Goal: Task Accomplishment & Management: Complete application form

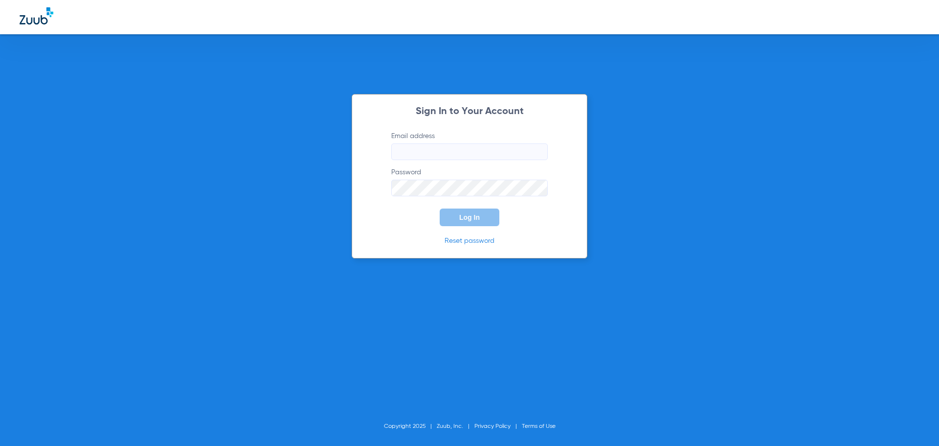
type input "[EMAIL_ADDRESS][DOMAIN_NAME]"
click at [471, 218] on span "Log In" at bounding box center [469, 217] width 21 height 8
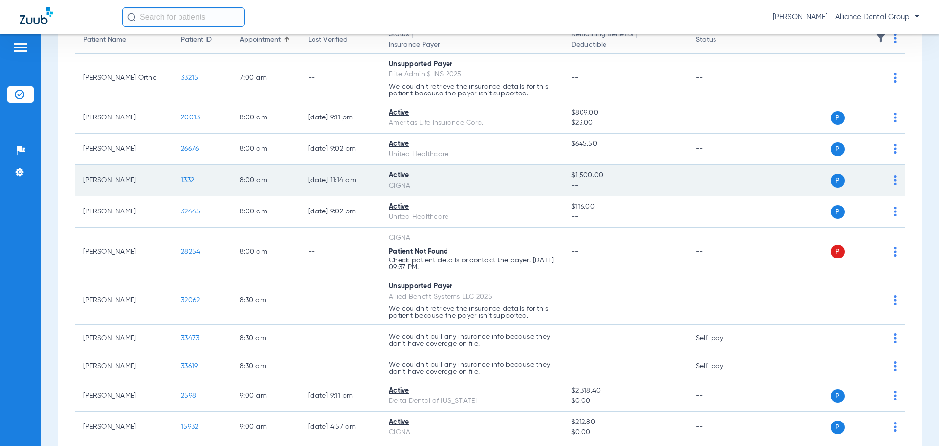
scroll to position [147, 0]
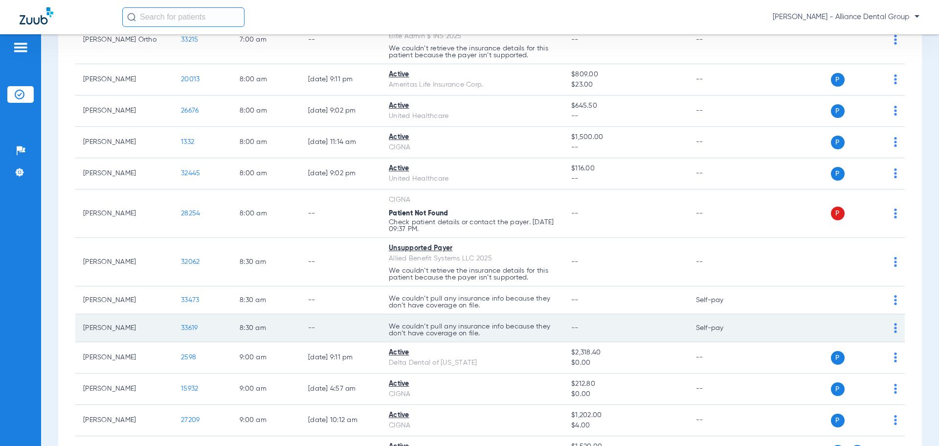
click at [886, 334] on div "P S" at bounding box center [825, 328] width 143 height 14
click at [886, 331] on div "P S" at bounding box center [825, 328] width 143 height 14
click at [894, 331] on img at bounding box center [895, 328] width 3 height 10
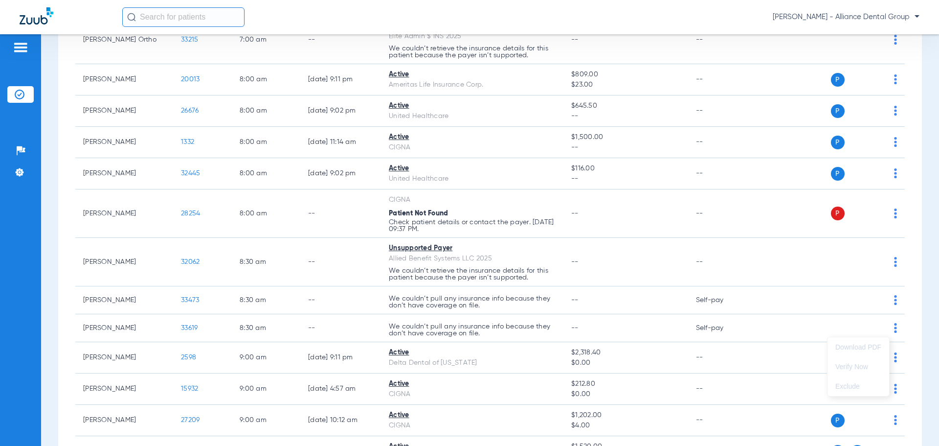
click at [491, 329] on div at bounding box center [469, 223] width 939 height 446
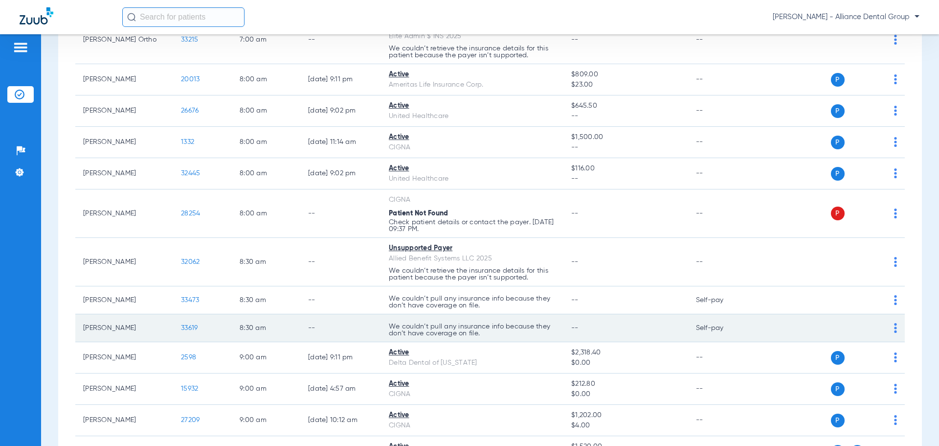
click at [197, 326] on span "33619" at bounding box center [189, 327] width 17 height 7
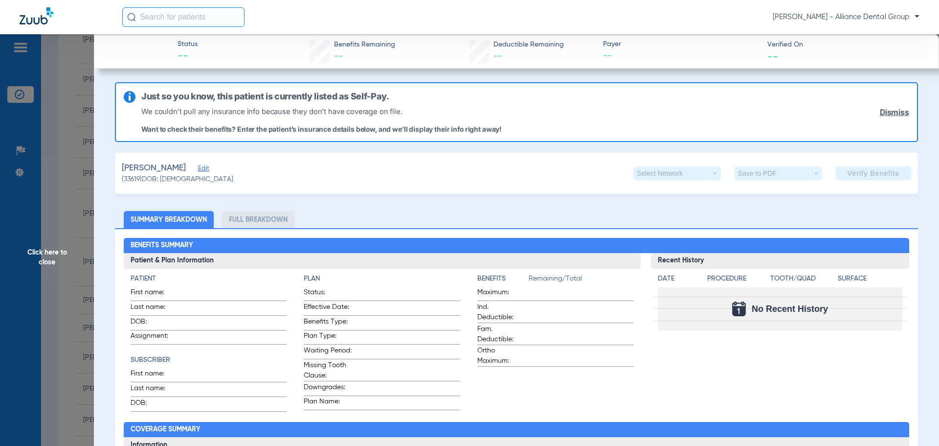
click at [892, 112] on link "Dismiss" at bounding box center [894, 112] width 29 height 9
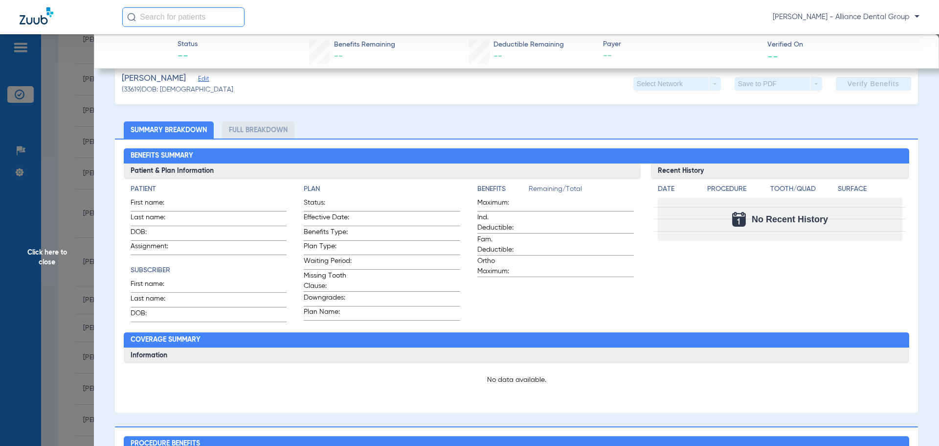
scroll to position [0, 0]
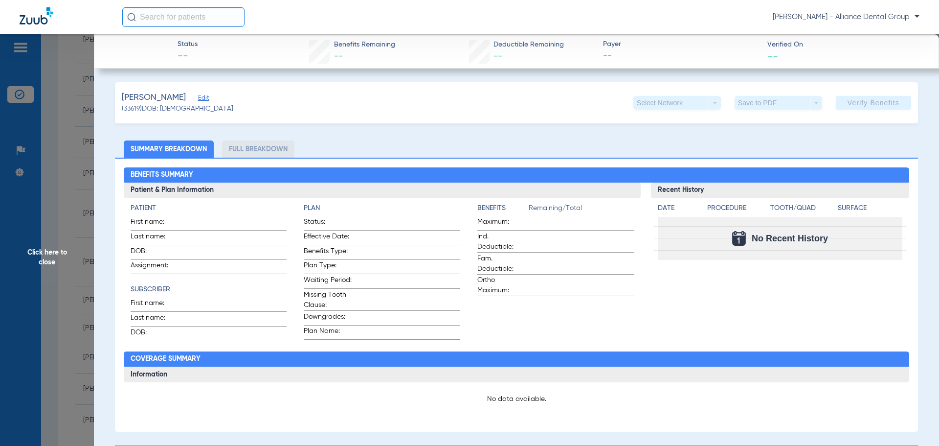
click at [61, 67] on span "Click here to close" at bounding box center [47, 257] width 94 height 446
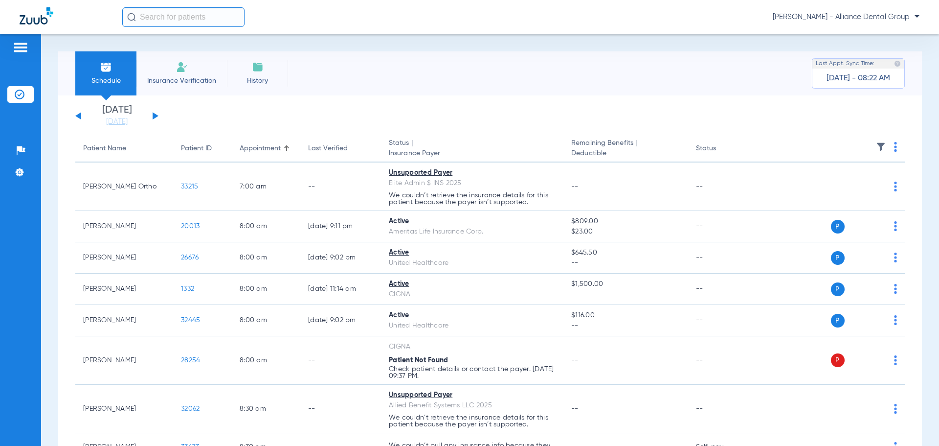
click at [179, 75] on li "Insurance Verification" at bounding box center [182, 73] width 91 height 44
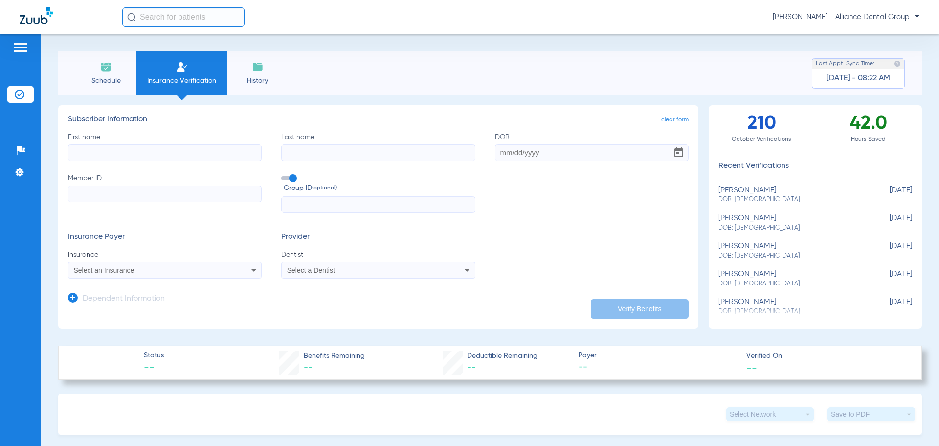
click at [175, 149] on input "First name" at bounding box center [165, 152] width 194 height 17
type input "[PERSON_NAME]"
type input "[DATE]"
click at [91, 197] on input "Member ID" at bounding box center [165, 193] width 194 height 17
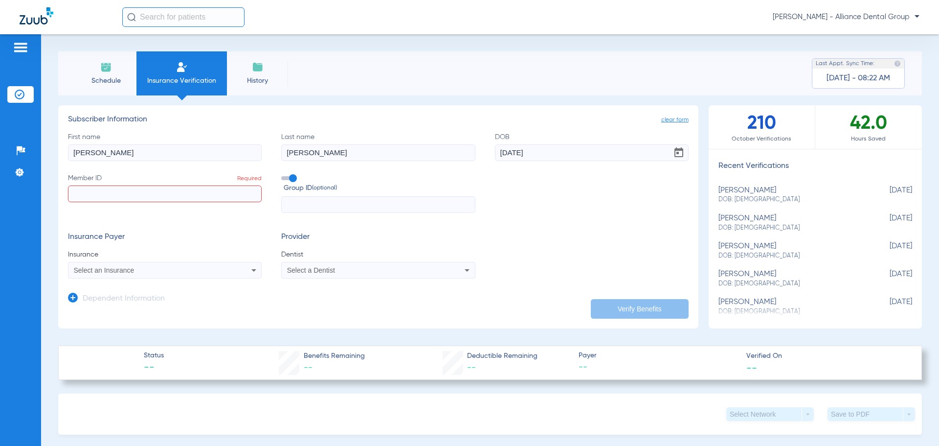
paste input "950075753"
type input "950075753"
click at [244, 272] on div "Select an Insurance" at bounding box center [164, 270] width 193 height 12
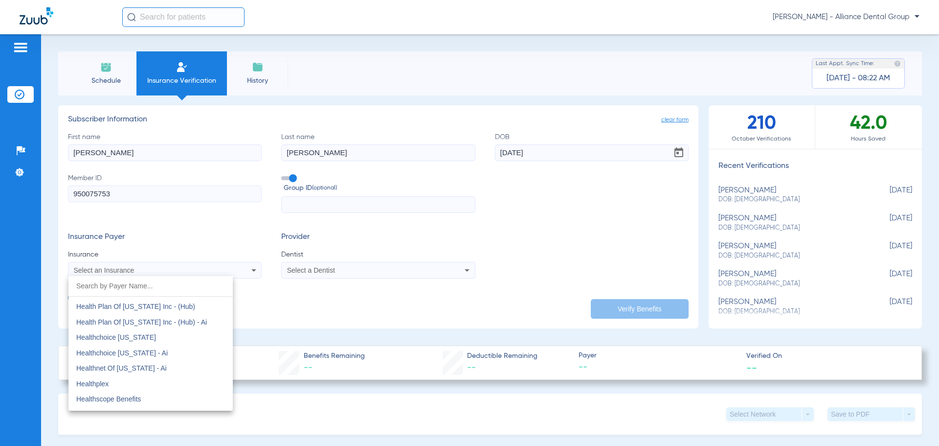
scroll to position [3278, 0]
click at [616, 204] on div at bounding box center [469, 223] width 939 height 446
